Goal: Transaction & Acquisition: Purchase product/service

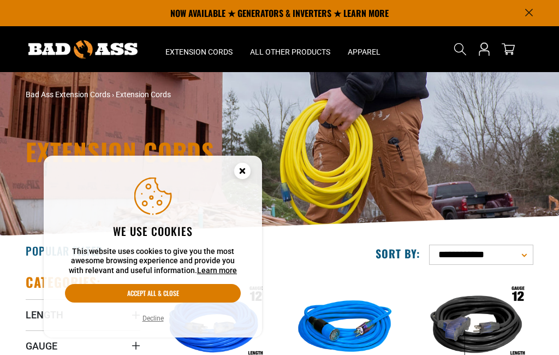
click at [243, 169] on circle "Cookie Consent" at bounding box center [242, 171] width 16 height 16
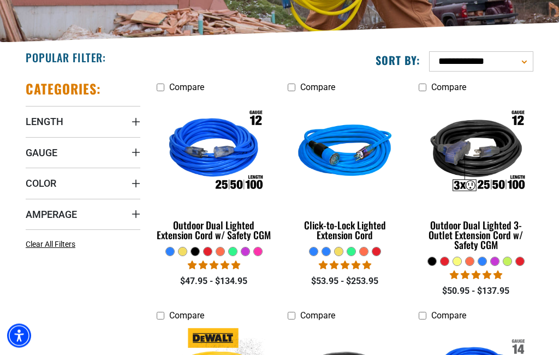
scroll to position [195, 0]
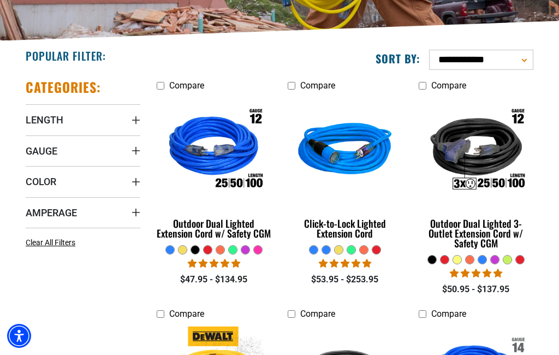
click at [209, 192] on img at bounding box center [214, 151] width 118 height 106
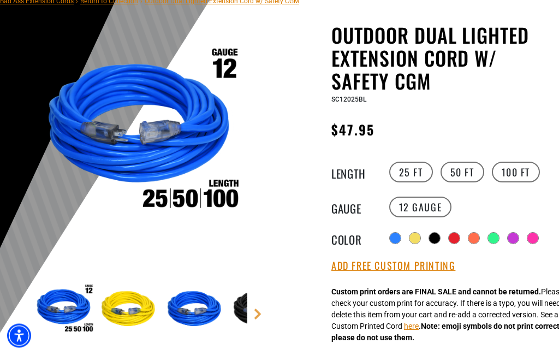
scroll to position [98, 0]
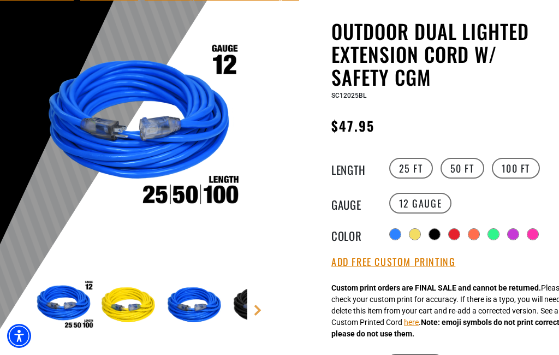
click at [463, 170] on label "50 FT" at bounding box center [463, 168] width 44 height 21
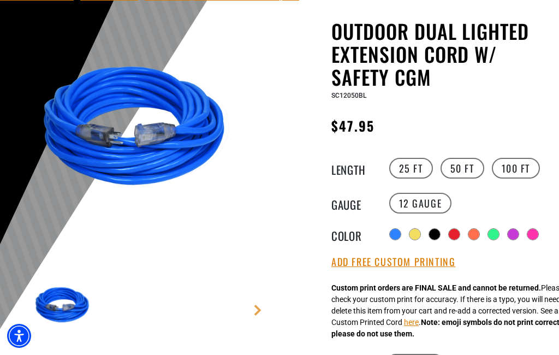
click at [522, 173] on label "100 FT" at bounding box center [516, 168] width 49 height 21
click at [453, 237] on div at bounding box center [454, 234] width 11 height 11
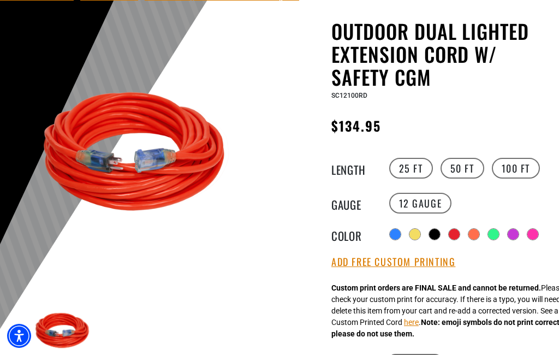
click at [433, 235] on div at bounding box center [434, 234] width 11 height 11
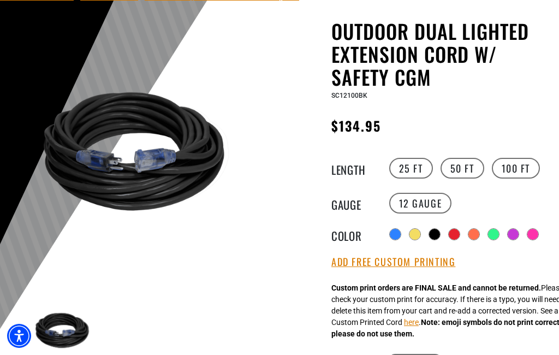
click at [424, 203] on label "12 Gauge" at bounding box center [421, 203] width 63 height 21
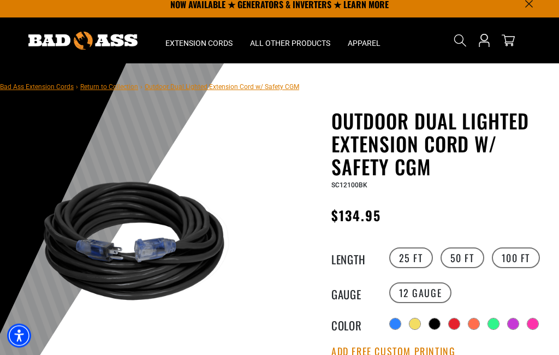
scroll to position [9, 0]
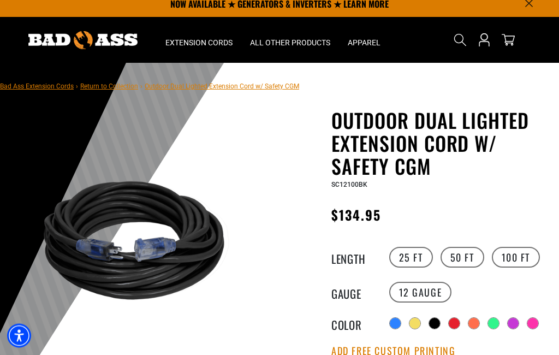
click at [462, 258] on label "50 FT" at bounding box center [463, 257] width 44 height 21
click at [412, 260] on label "25 FT" at bounding box center [412, 257] width 44 height 21
click at [531, 326] on div at bounding box center [533, 323] width 11 height 11
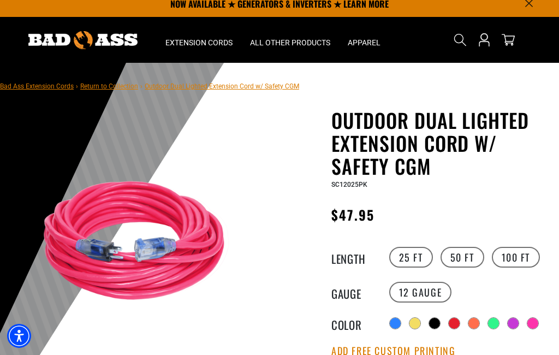
click at [510, 318] on div at bounding box center [513, 323] width 11 height 11
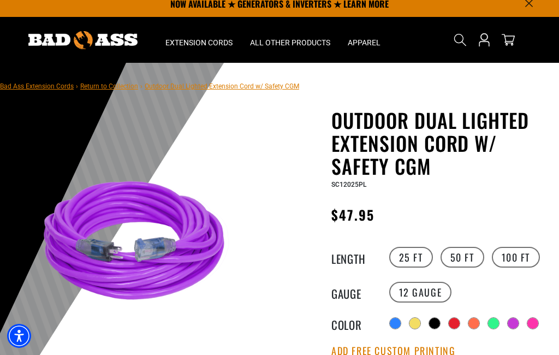
click at [490, 322] on div at bounding box center [493, 323] width 11 height 11
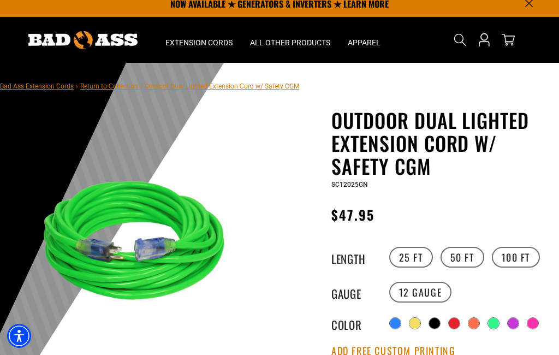
click at [470, 323] on div at bounding box center [474, 323] width 11 height 11
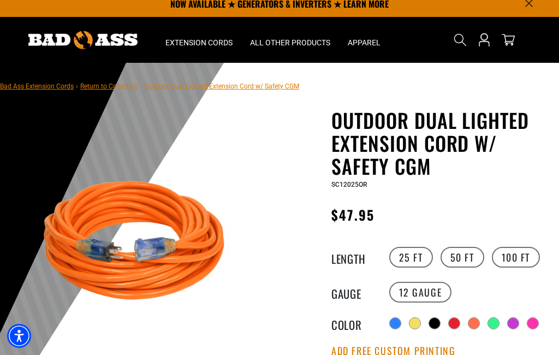
click at [415, 322] on div at bounding box center [415, 323] width 11 height 11
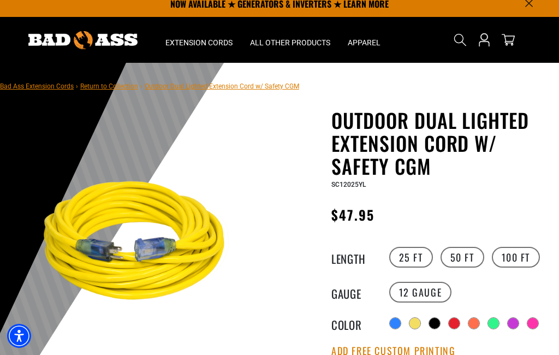
click at [397, 321] on div at bounding box center [395, 323] width 11 height 11
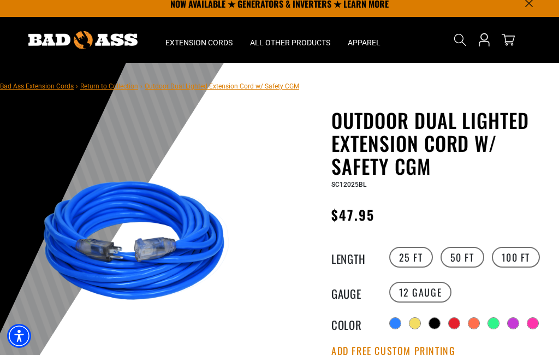
click at [496, 321] on div at bounding box center [493, 323] width 11 height 11
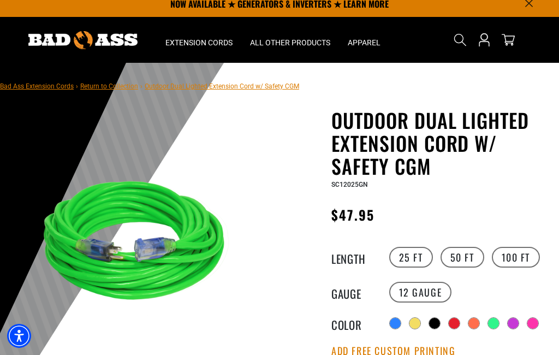
click at [452, 324] on div at bounding box center [454, 323] width 11 height 11
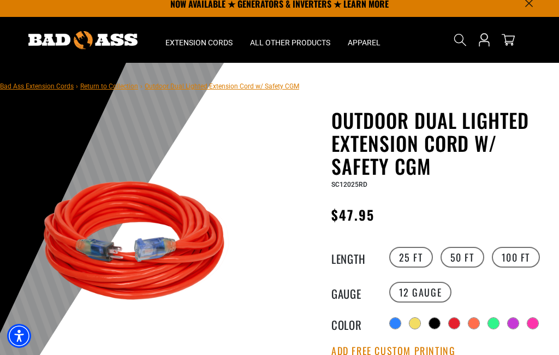
click at [477, 325] on div at bounding box center [474, 323] width 11 height 11
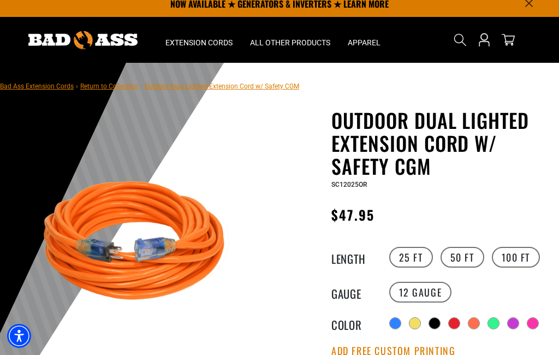
click at [498, 321] on div at bounding box center [493, 323] width 11 height 11
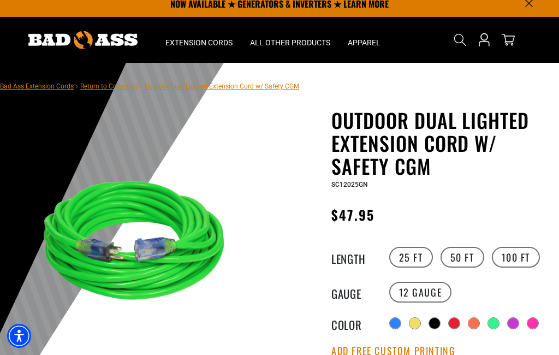
click at [401, 355] on button "Add Free Custom Printing" at bounding box center [394, 351] width 124 height 12
click at [360, 351] on button "Remove" at bounding box center [349, 351] width 35 height 12
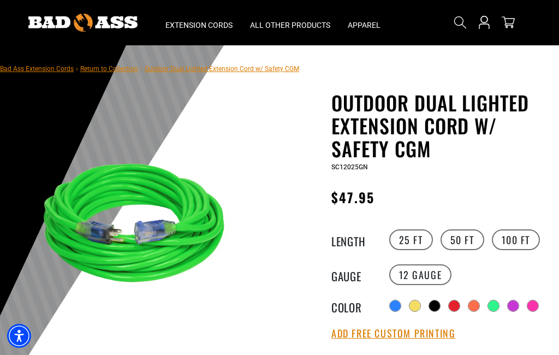
scroll to position [37, 0]
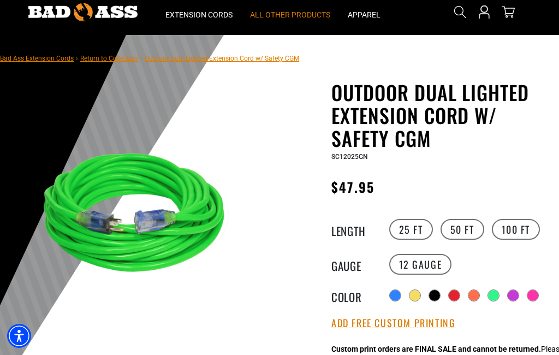
click at [313, 13] on span "All Other Products" at bounding box center [290, 15] width 80 height 10
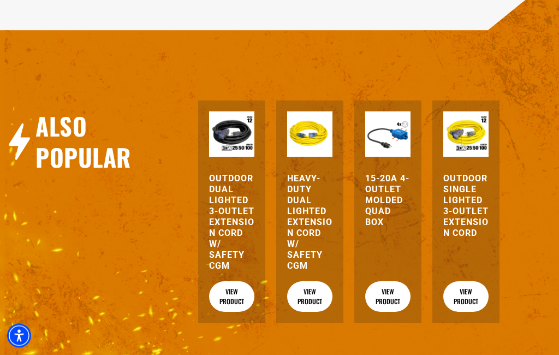
scroll to position [1287, 0]
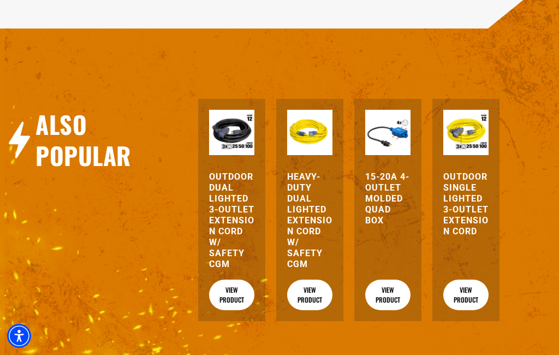
click at [392, 310] on link "View Product" at bounding box center [388, 295] width 45 height 31
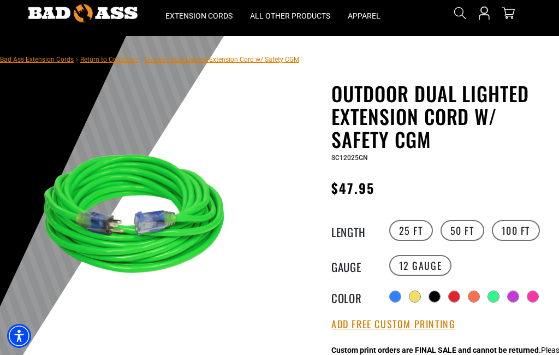
scroll to position [0, 0]
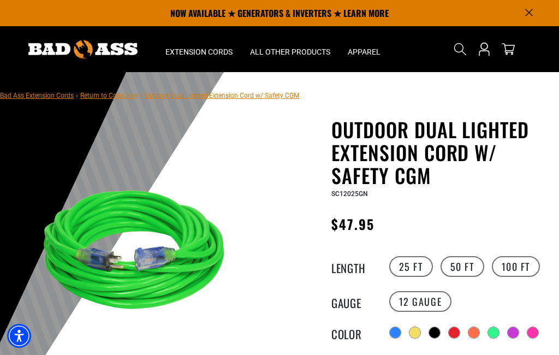
click at [464, 47] on icon "Search" at bounding box center [460, 49] width 13 height 13
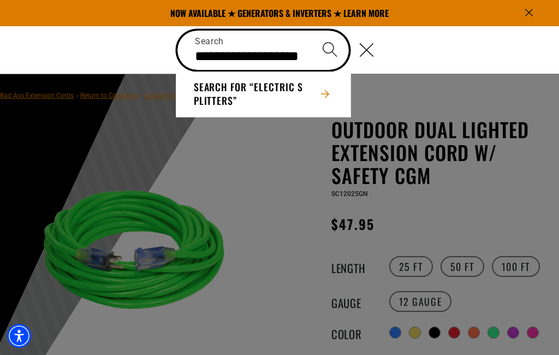
type input "**********"
click at [330, 49] on button "Search" at bounding box center [330, 50] width 38 height 38
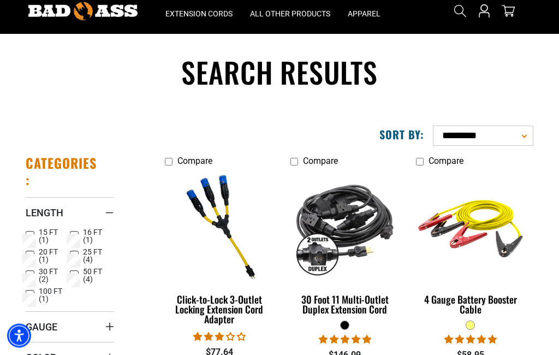
scroll to position [38, 0]
click at [223, 222] on img at bounding box center [220, 227] width 118 height 106
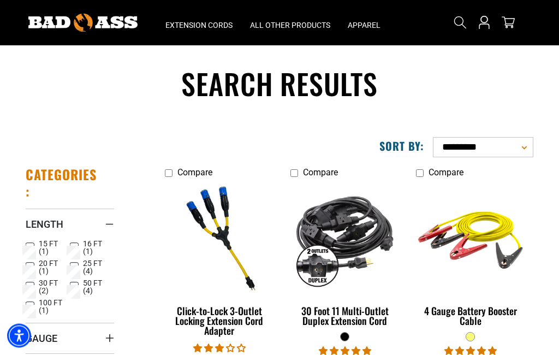
scroll to position [0, 0]
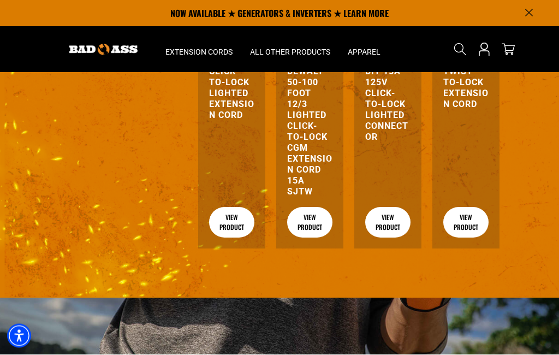
scroll to position [1331, 0]
